Goal: Transaction & Acquisition: Obtain resource

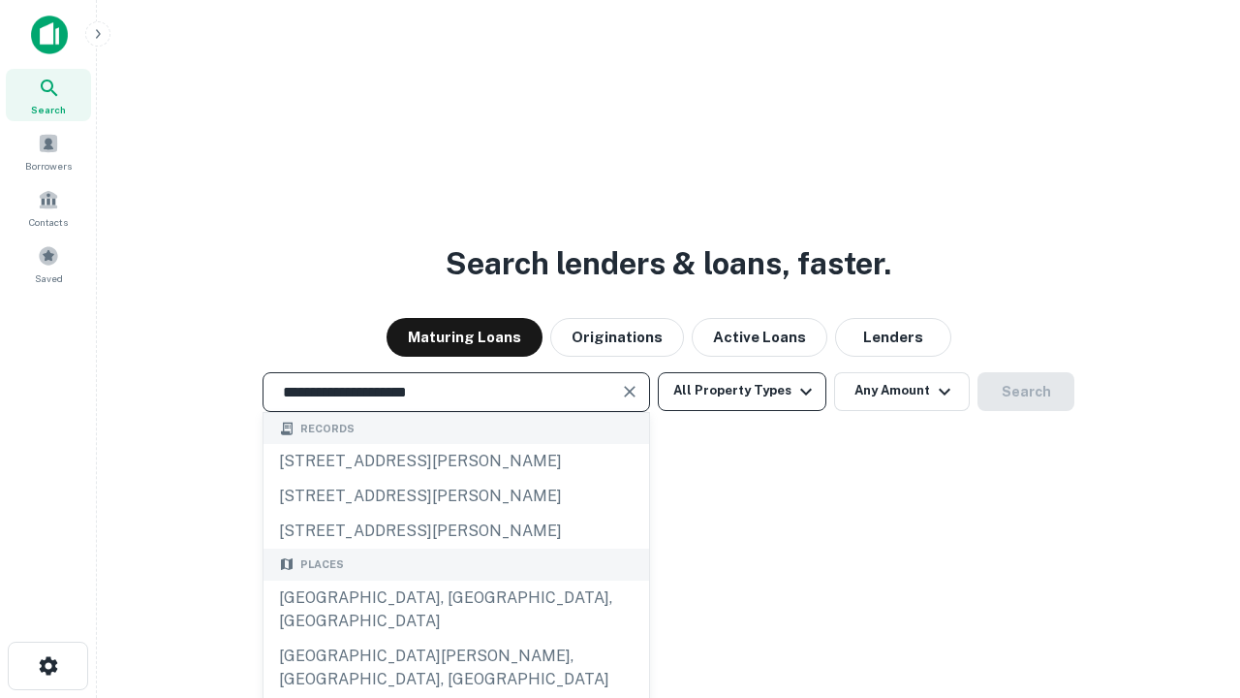
click at [455, 639] on div "Santa Monica, CA, USA" at bounding box center [457, 609] width 386 height 58
click at [742, 391] on button "All Property Types" at bounding box center [742, 391] width 169 height 39
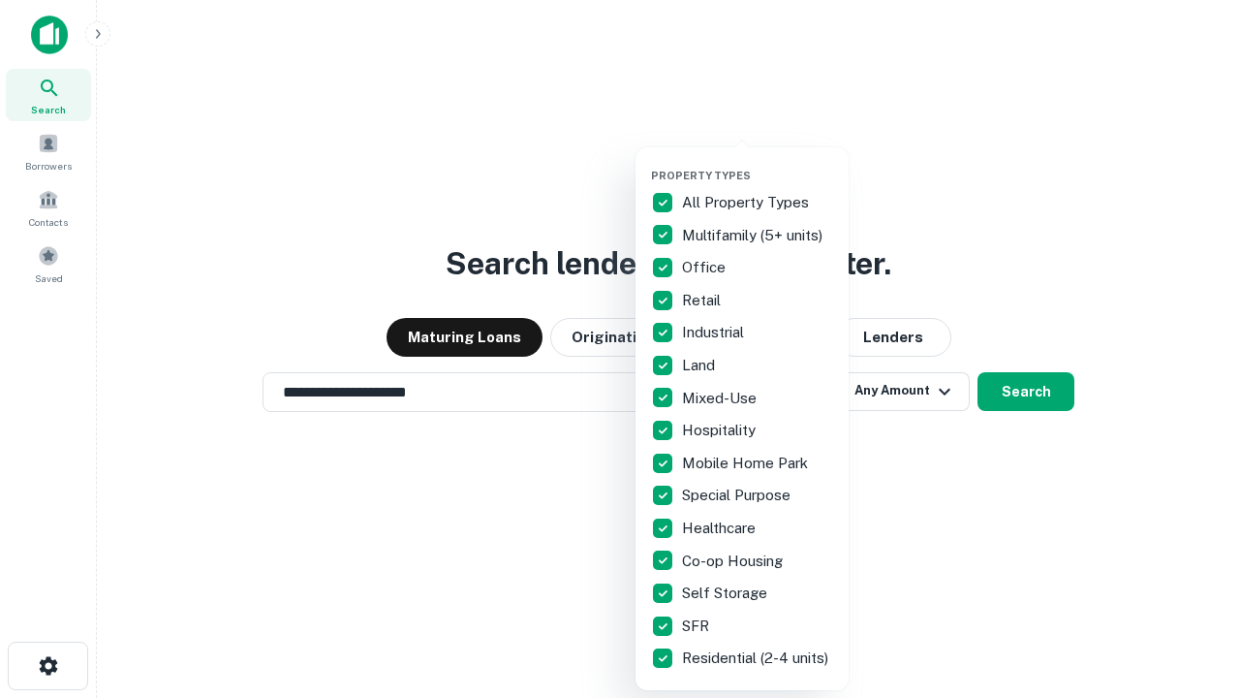
type input "**********"
click at [758, 163] on button "button" at bounding box center [757, 163] width 213 height 1
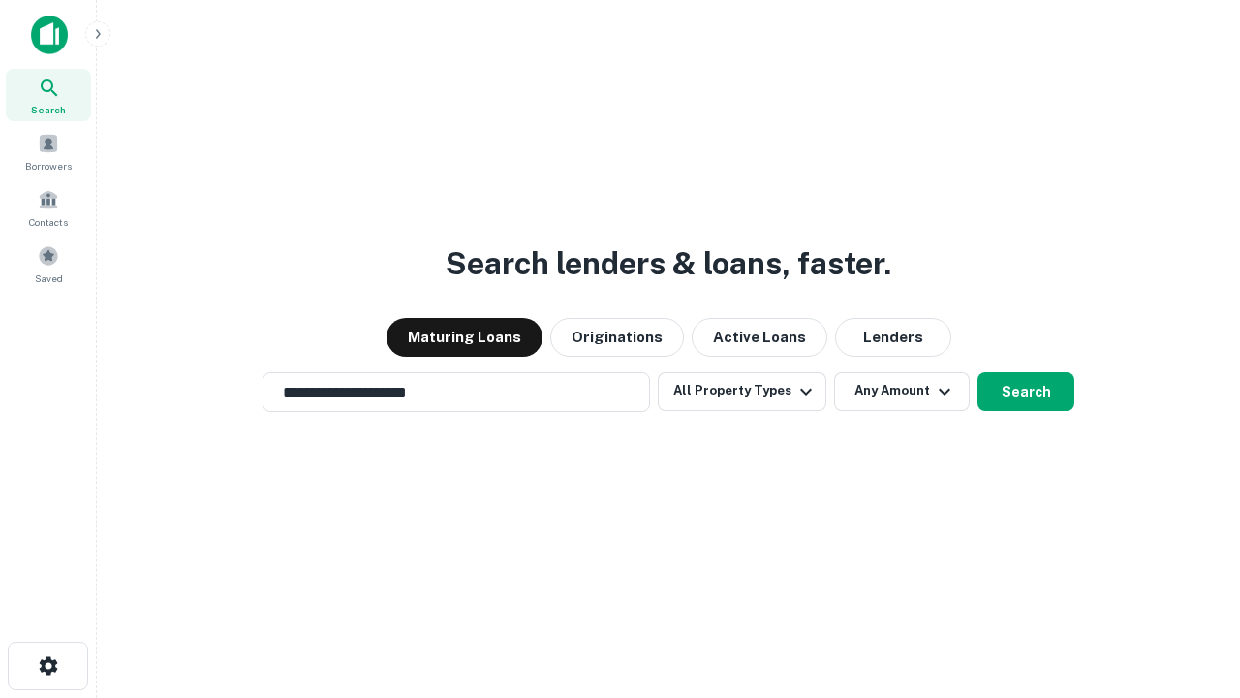
scroll to position [12, 234]
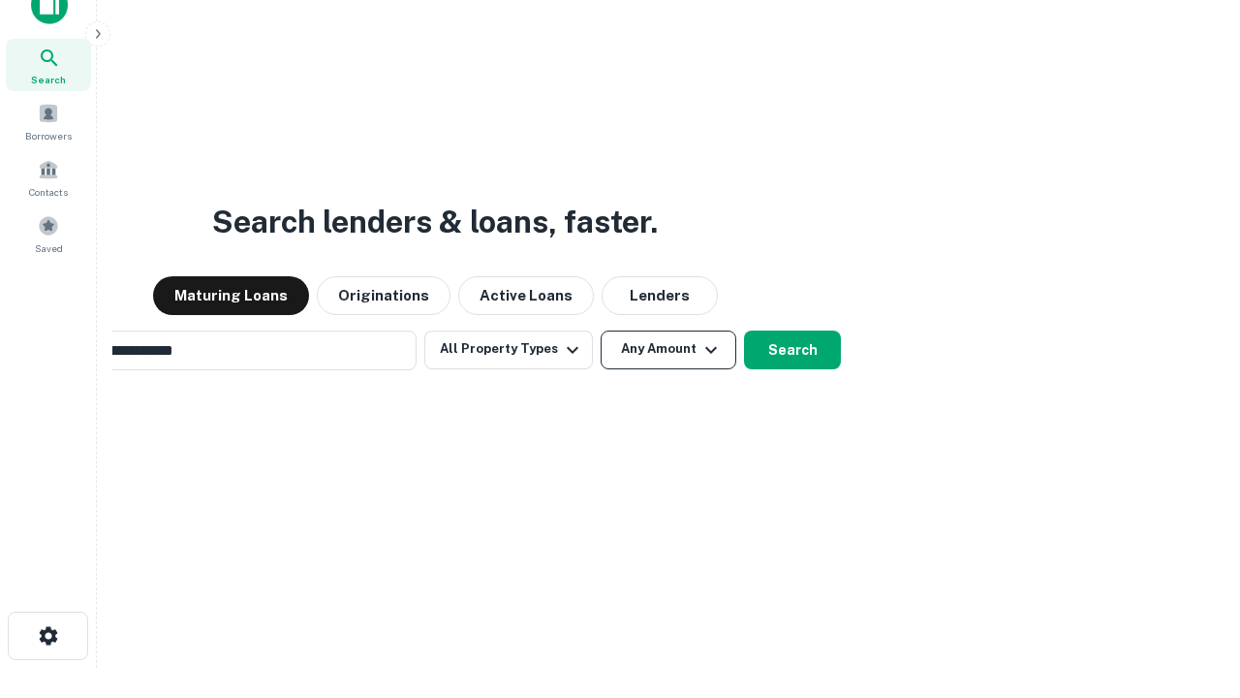
click at [601, 330] on button "Any Amount" at bounding box center [669, 349] width 136 height 39
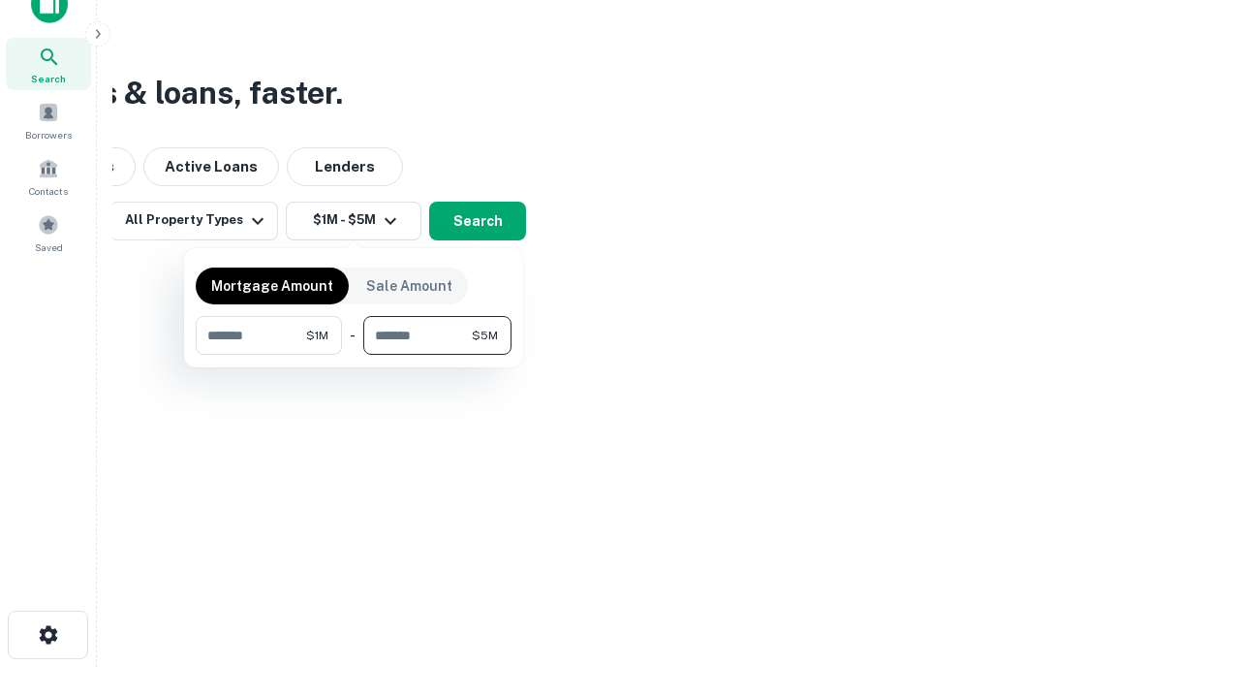
type input "*******"
click at [354, 355] on button "button" at bounding box center [354, 355] width 316 height 1
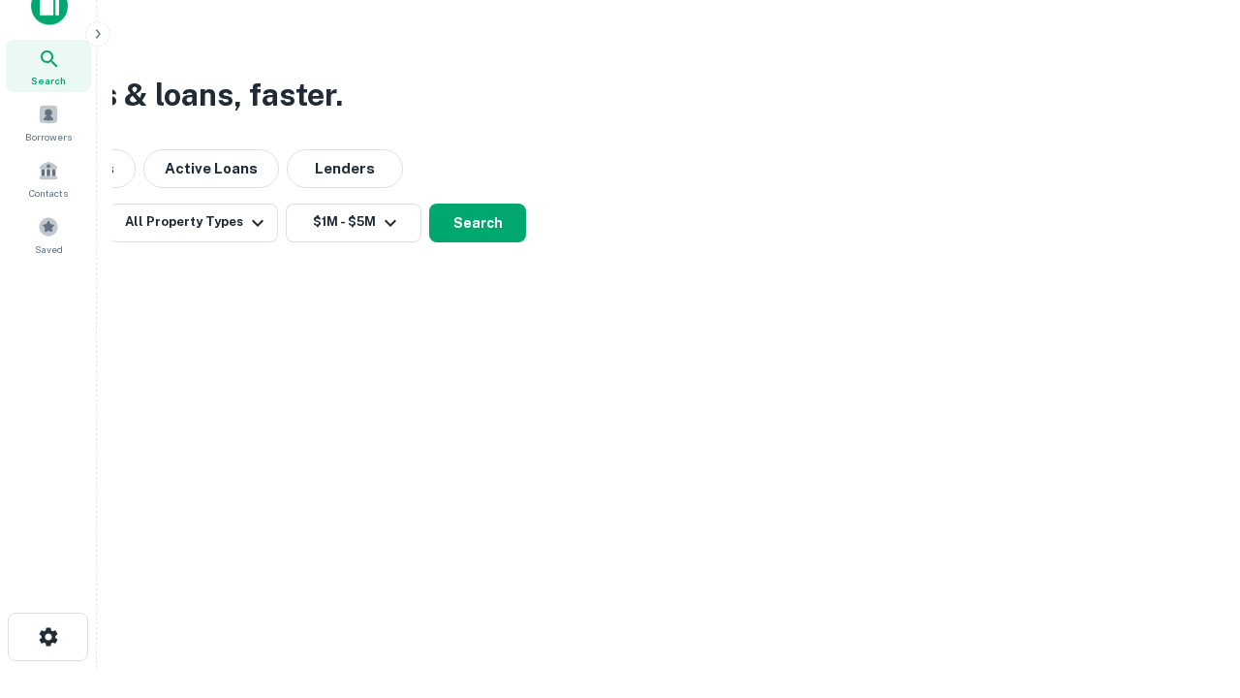
scroll to position [12, 358]
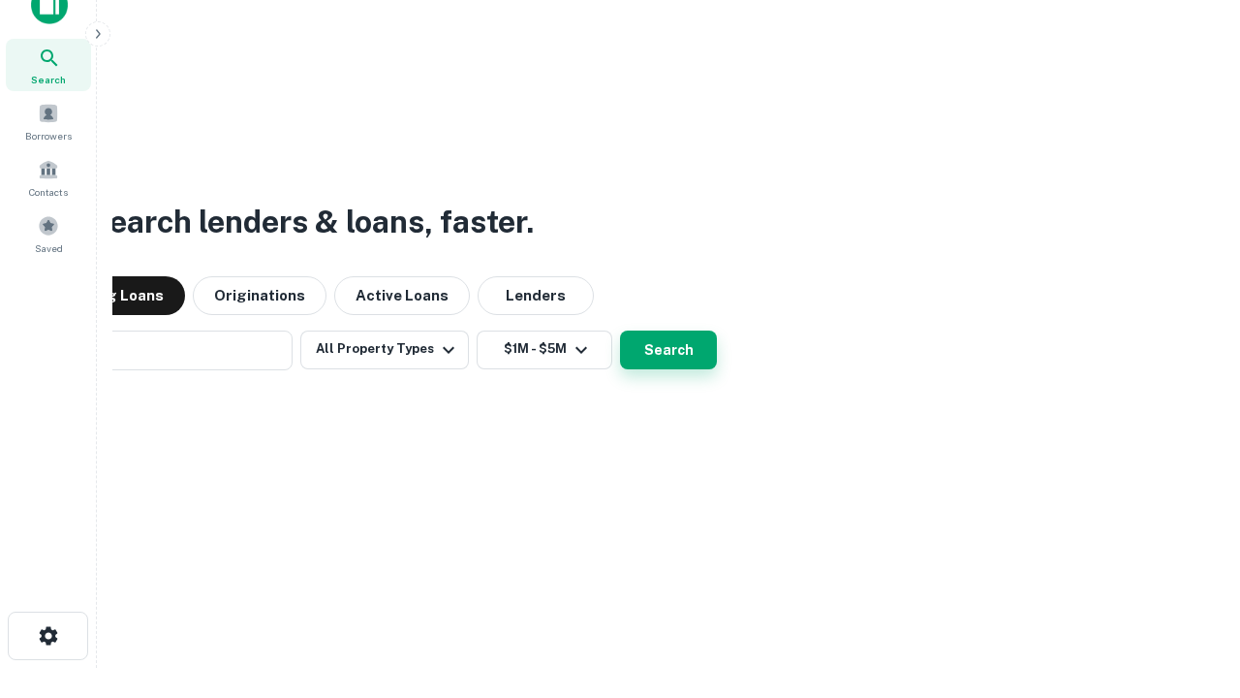
click at [620, 330] on button "Search" at bounding box center [668, 349] width 97 height 39
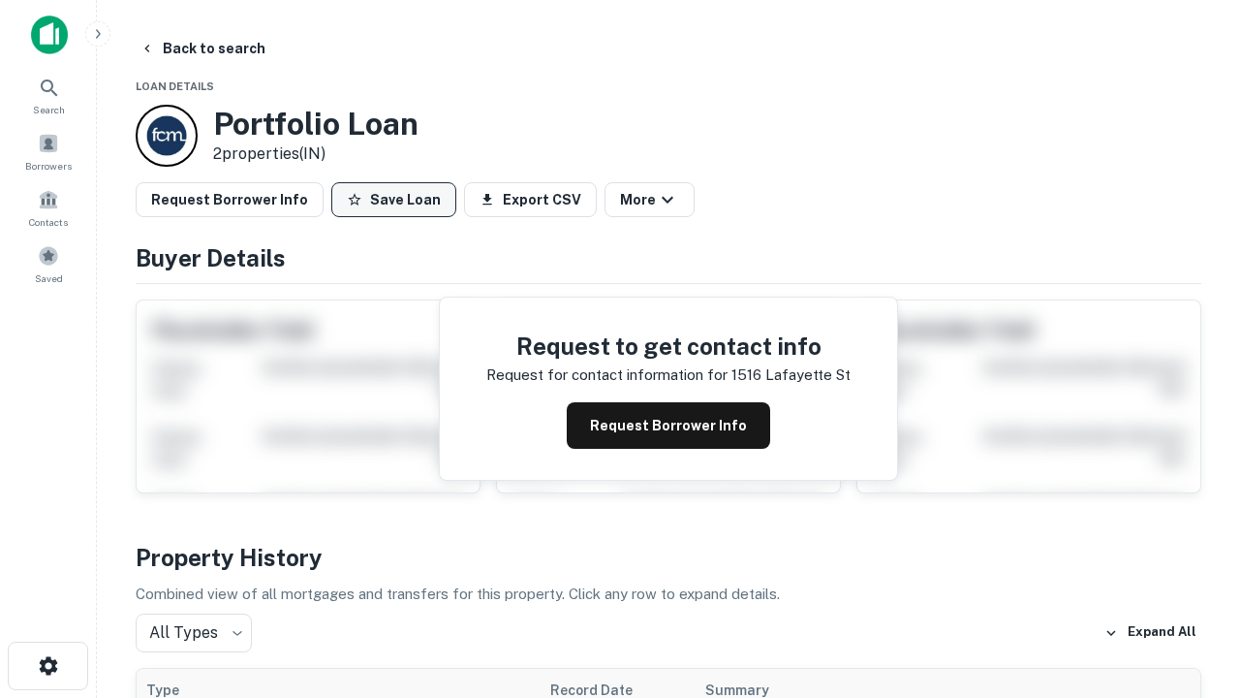
click at [393, 200] on button "Save Loan" at bounding box center [393, 199] width 125 height 35
